Goal: Task Accomplishment & Management: Use online tool/utility

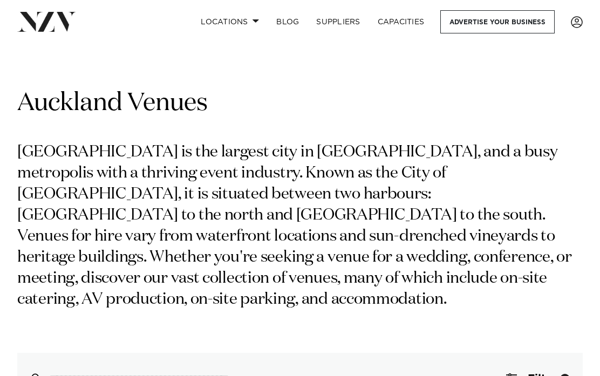
click at [257, 21] on span at bounding box center [255, 21] width 7 height 4
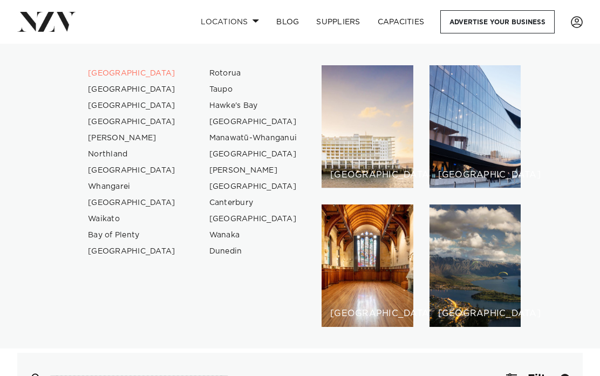
click at [117, 72] on link "[GEOGRAPHIC_DATA]" at bounding box center [131, 73] width 105 height 16
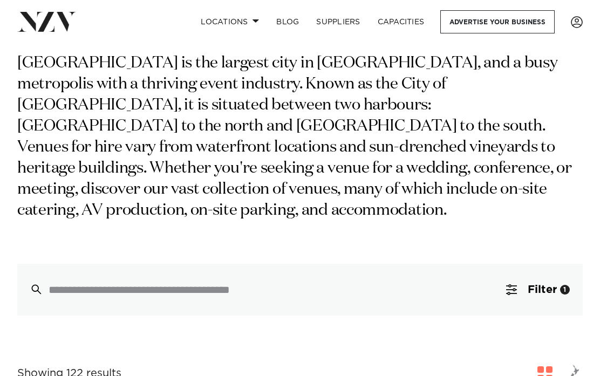
scroll to position [89, 0]
click at [215, 284] on input "search" at bounding box center [277, 290] width 457 height 12
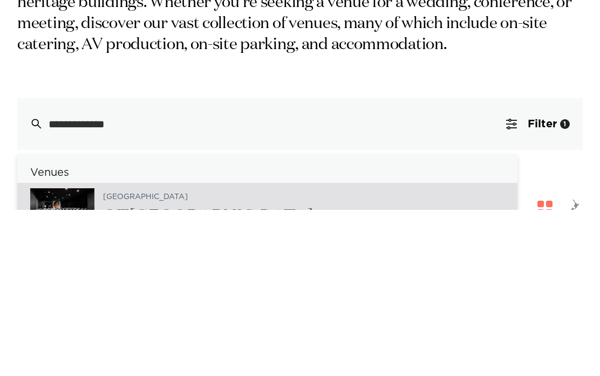
scroll to position [255, 0]
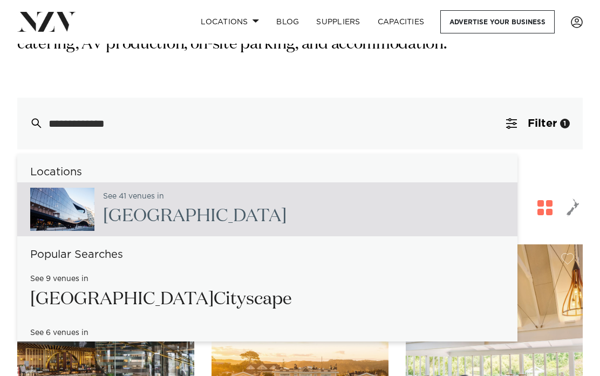
click at [65, 118] on input "**********" at bounding box center [277, 124] width 457 height 12
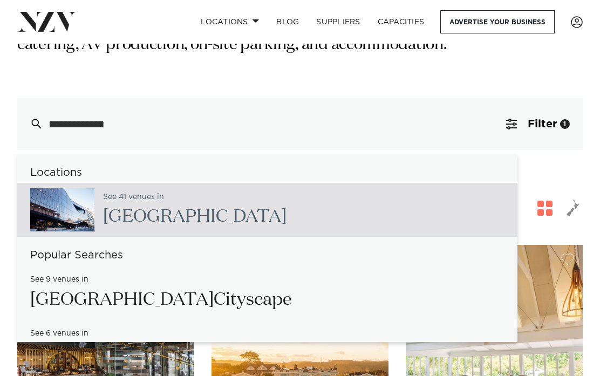
click at [58, 118] on input "**********" at bounding box center [277, 124] width 457 height 12
click at [148, 118] on input "**********" at bounding box center [277, 124] width 457 height 12
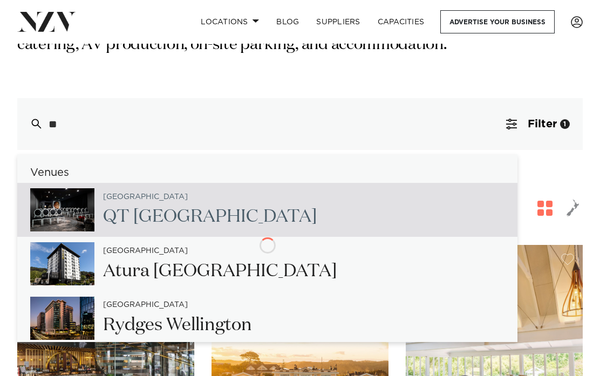
type input "*"
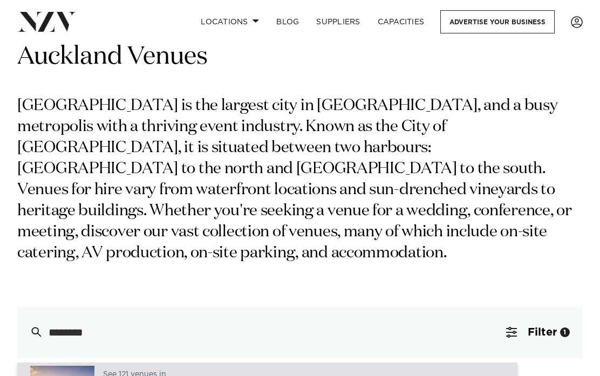
scroll to position [29, 0]
type input "********"
click at [545, 327] on span "Filter" at bounding box center [541, 332] width 29 height 11
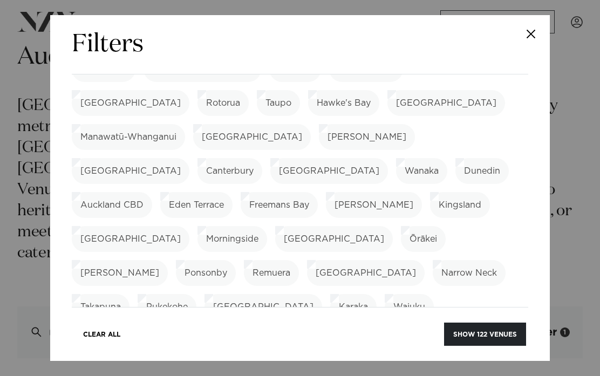
scroll to position [134, 0]
click at [244, 261] on label "Remuera" at bounding box center [271, 274] width 55 height 26
click at [401, 227] on label "Ōrākei" at bounding box center [423, 240] width 45 height 26
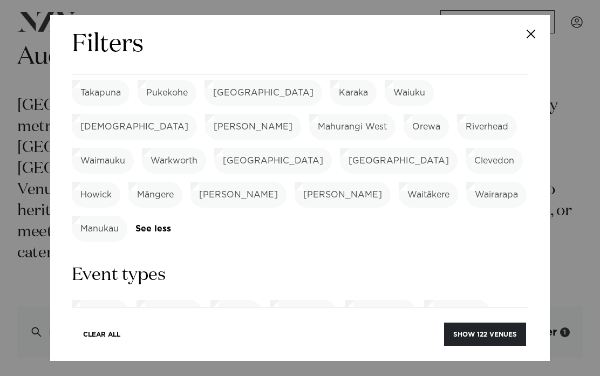
scroll to position [349, 0]
click at [243, 300] on label "Meeting" at bounding box center [235, 313] width 51 height 26
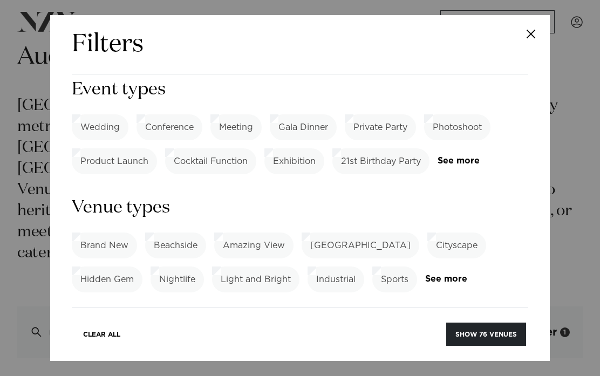
scroll to position [536, 0]
click at [457, 273] on link "See more" at bounding box center [467, 277] width 84 height 9
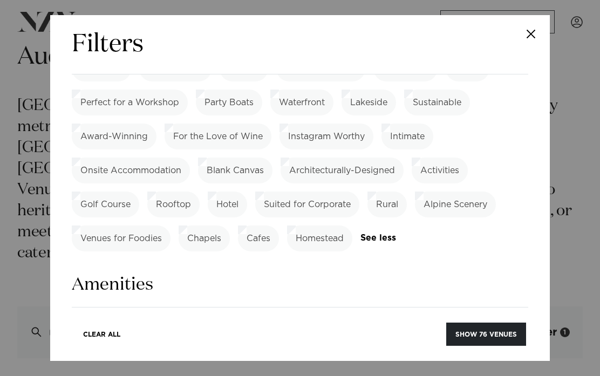
scroll to position [848, 0]
click at [388, 308] on label "Onsite Parking" at bounding box center [372, 321] width 80 height 26
click at [444, 342] on label "Tables/Chairs Included" at bounding box center [430, 355] width 114 height 26
click at [104, 375] on link "See more" at bounding box center [114, 380] width 84 height 9
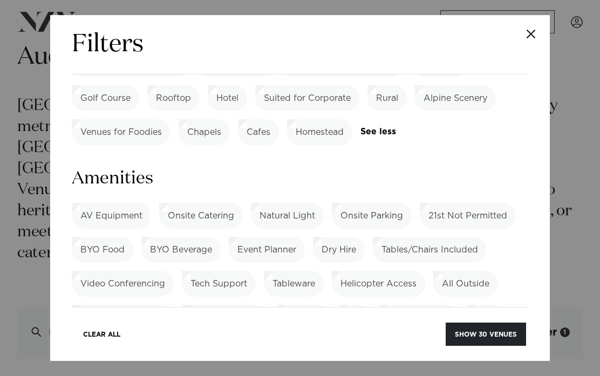
scroll to position [959, 0]
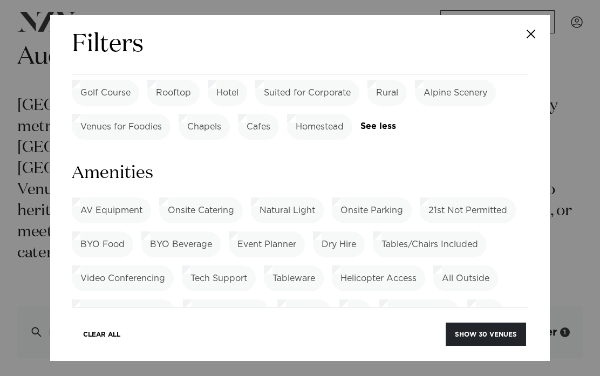
click at [486, 299] on label "WiFi" at bounding box center [485, 312] width 37 height 26
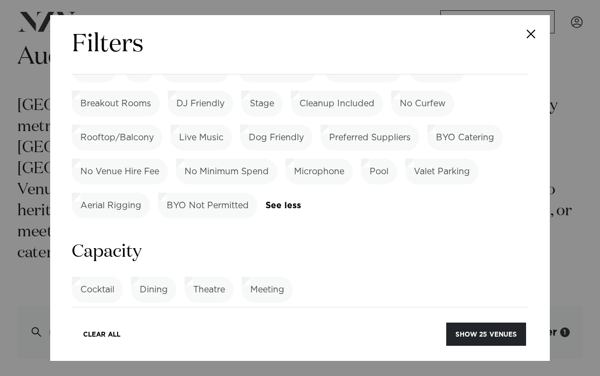
scroll to position [1237, 0]
click at [269, 276] on label "Meeting" at bounding box center [267, 289] width 51 height 26
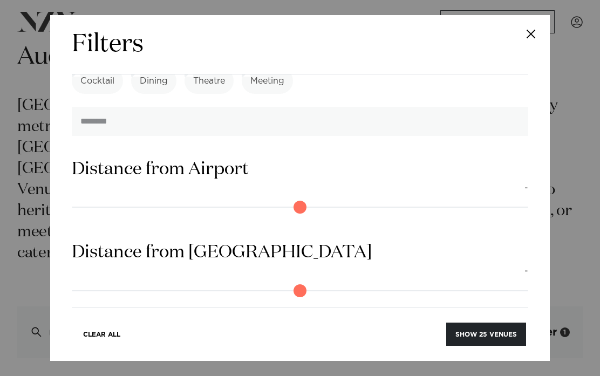
scroll to position [1444, 0]
click at [471, 346] on button "Show 25 venues" at bounding box center [486, 333] width 80 height 23
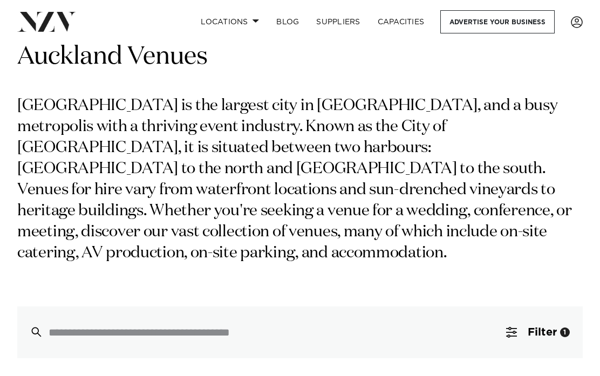
scroll to position [97, 0]
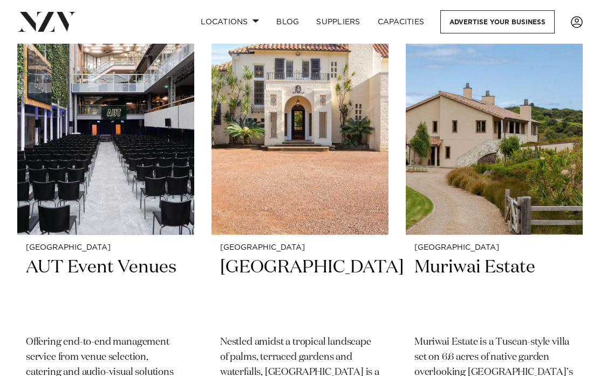
scroll to position [3472, 0]
